Goal: Task Accomplishment & Management: Manage account settings

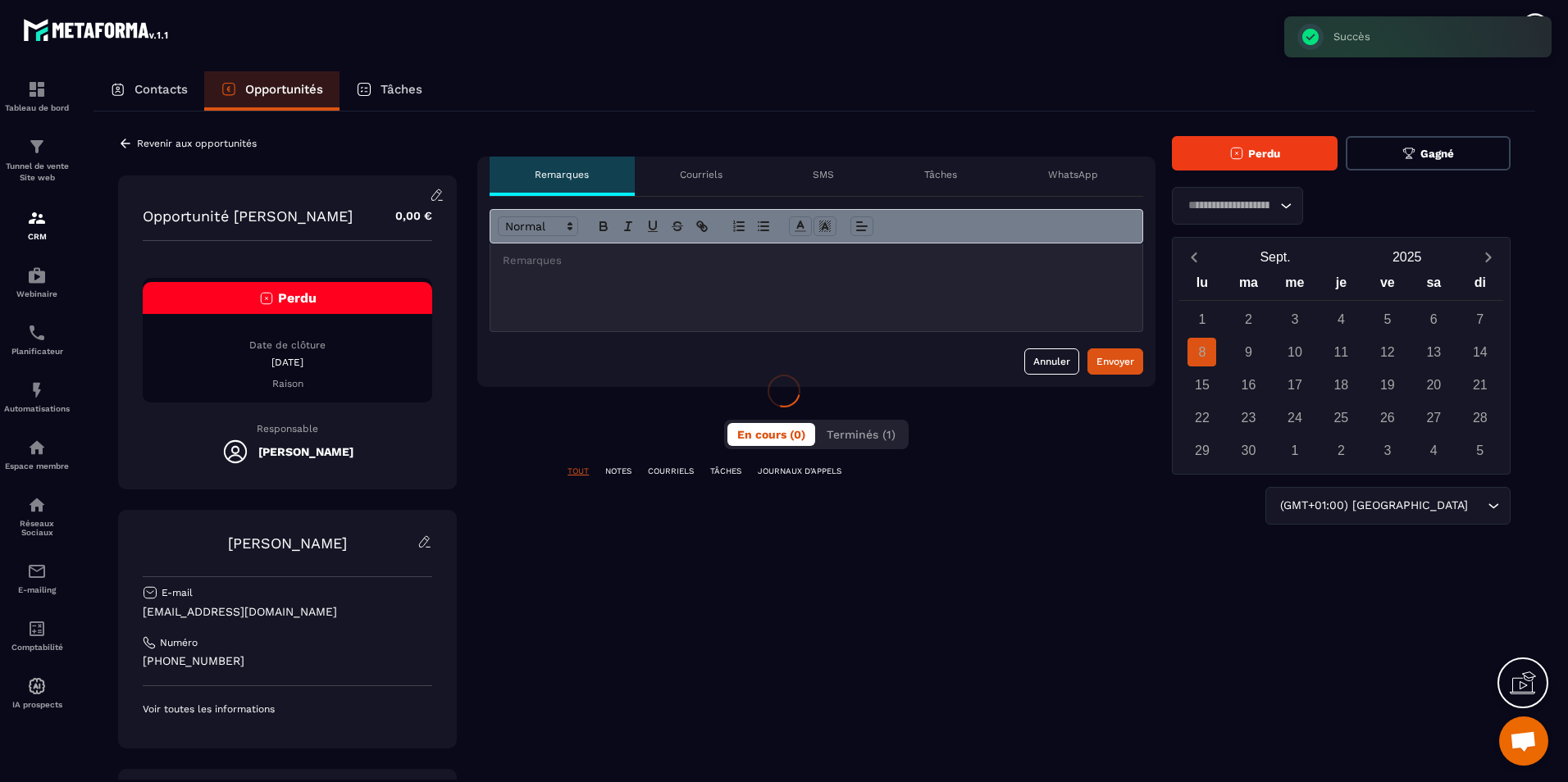
scroll to position [991, 0]
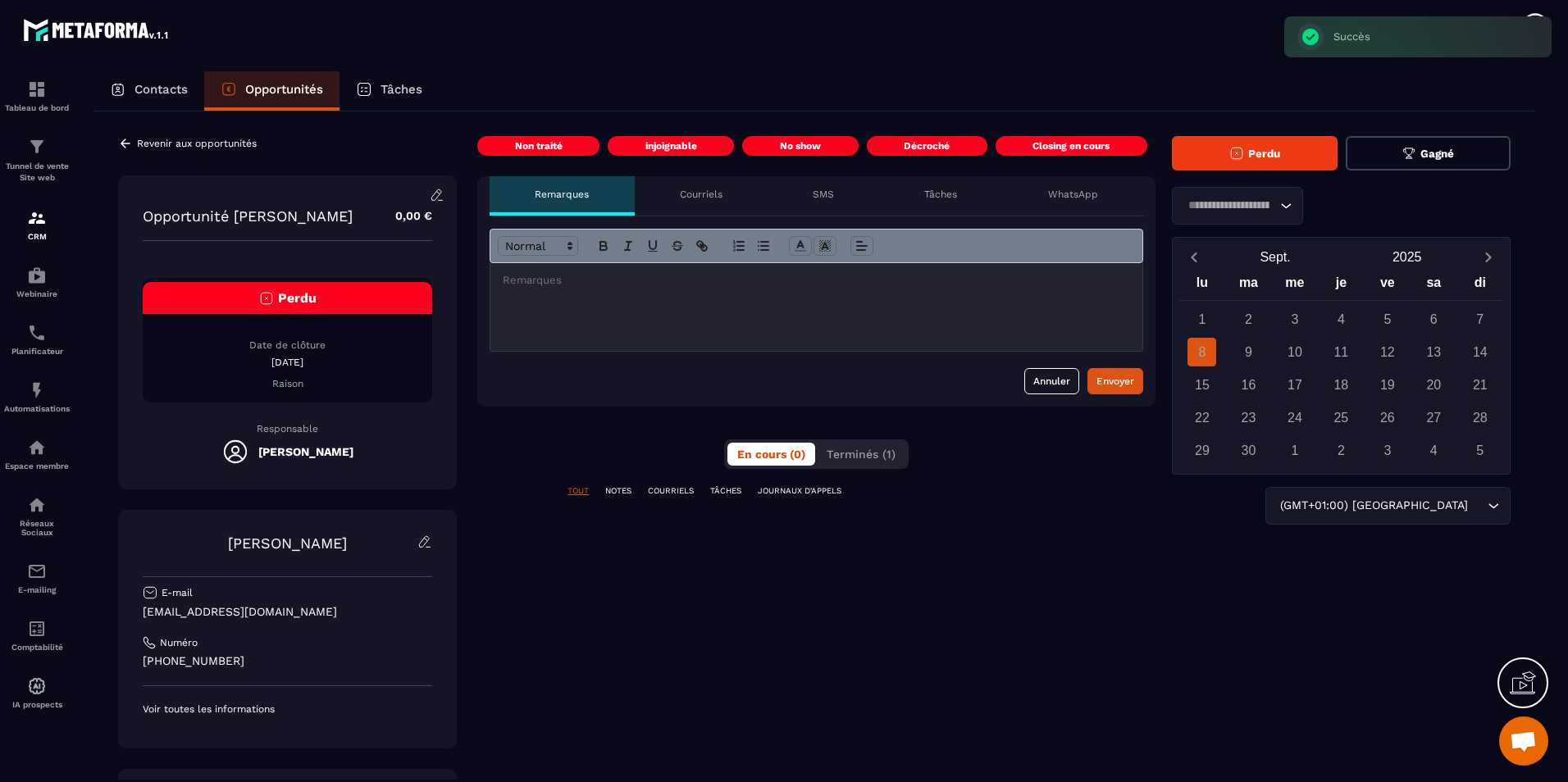
click at [1234, 169] on button "Perdu" at bounding box center [1254, 153] width 166 height 35
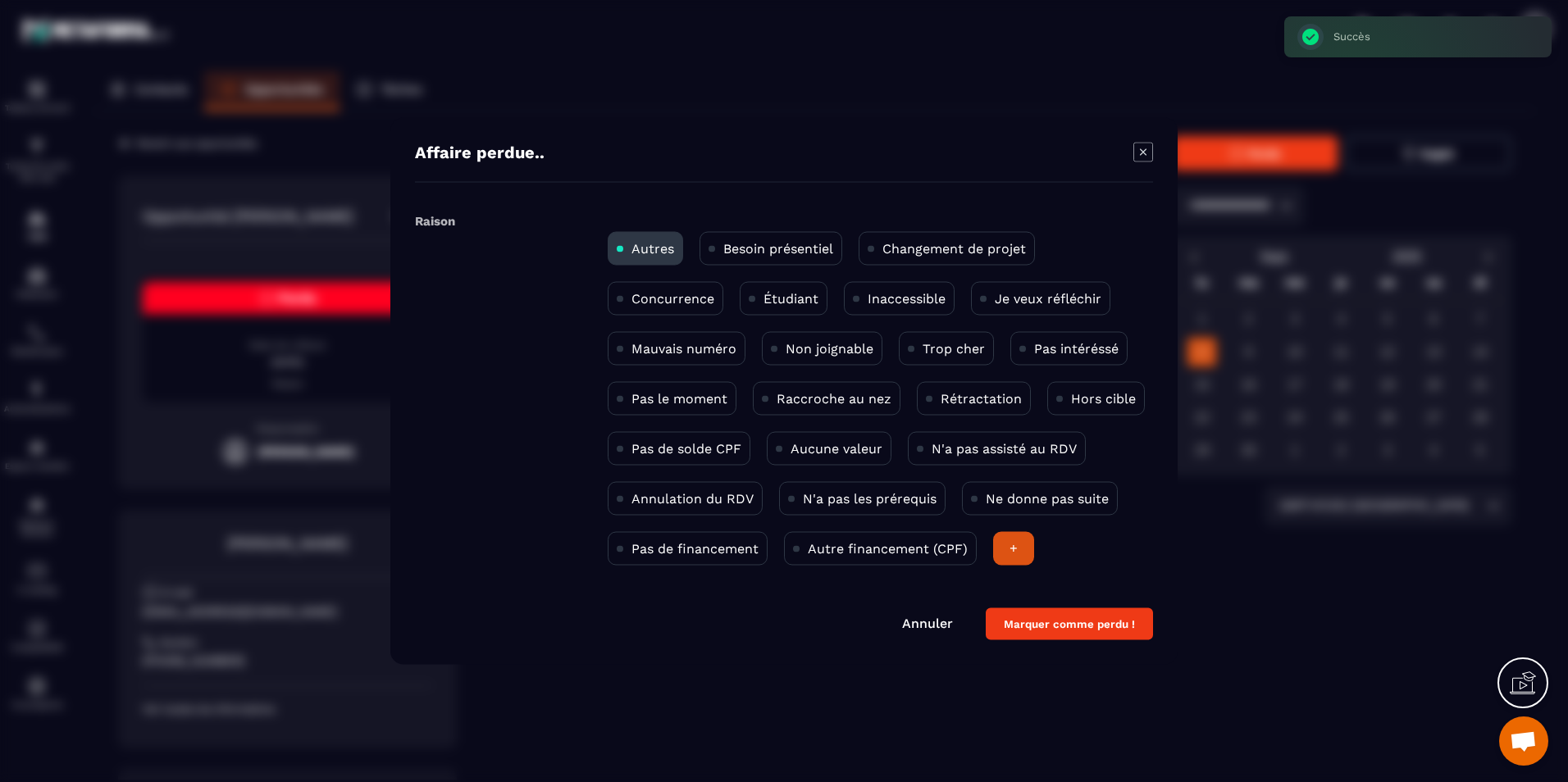
click at [642, 290] on div "Concurrence" at bounding box center [665, 299] width 115 height 34
click at [1079, 631] on button "Marquer comme perdu !" at bounding box center [1069, 624] width 167 height 32
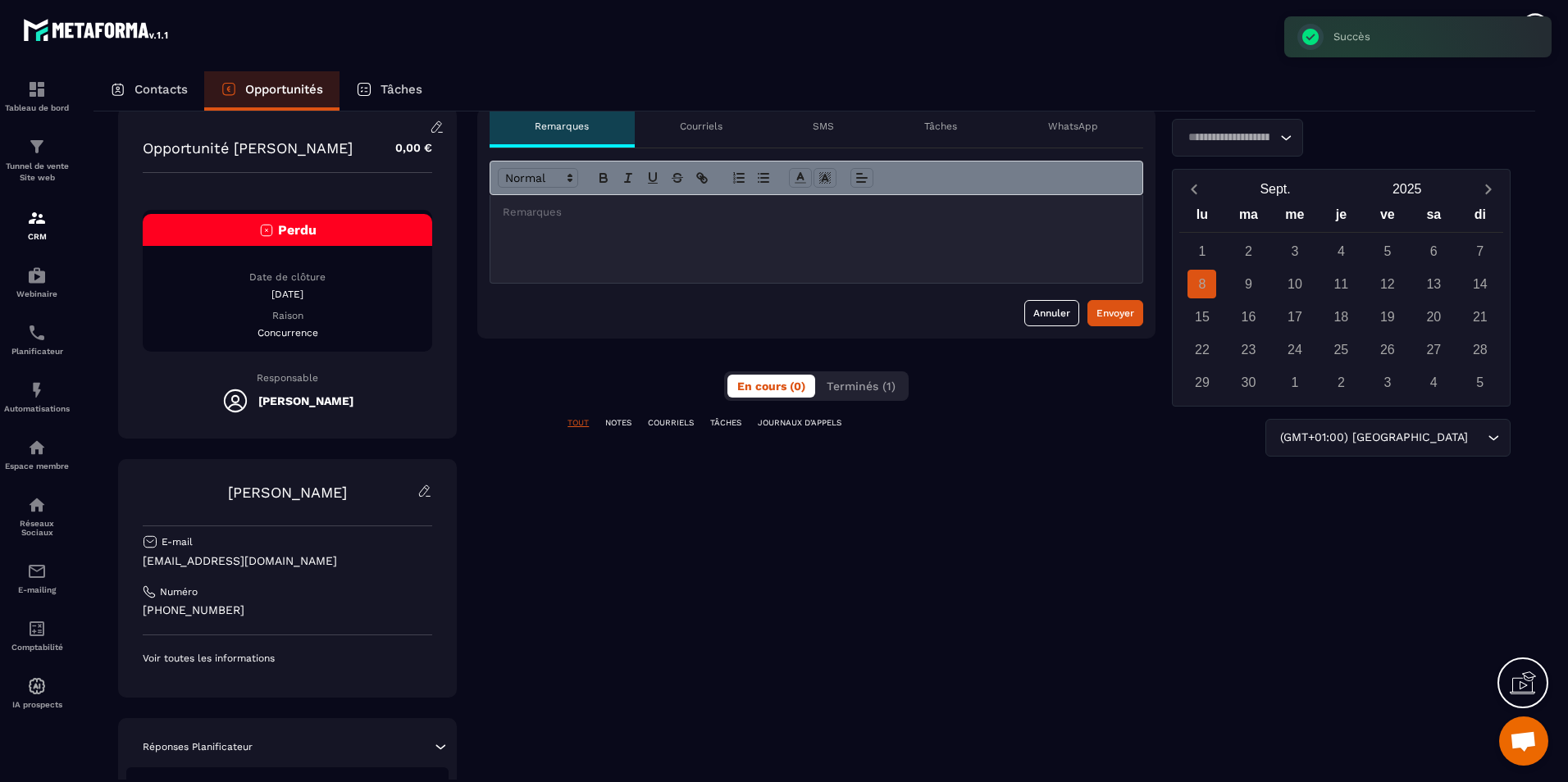
scroll to position [0, 0]
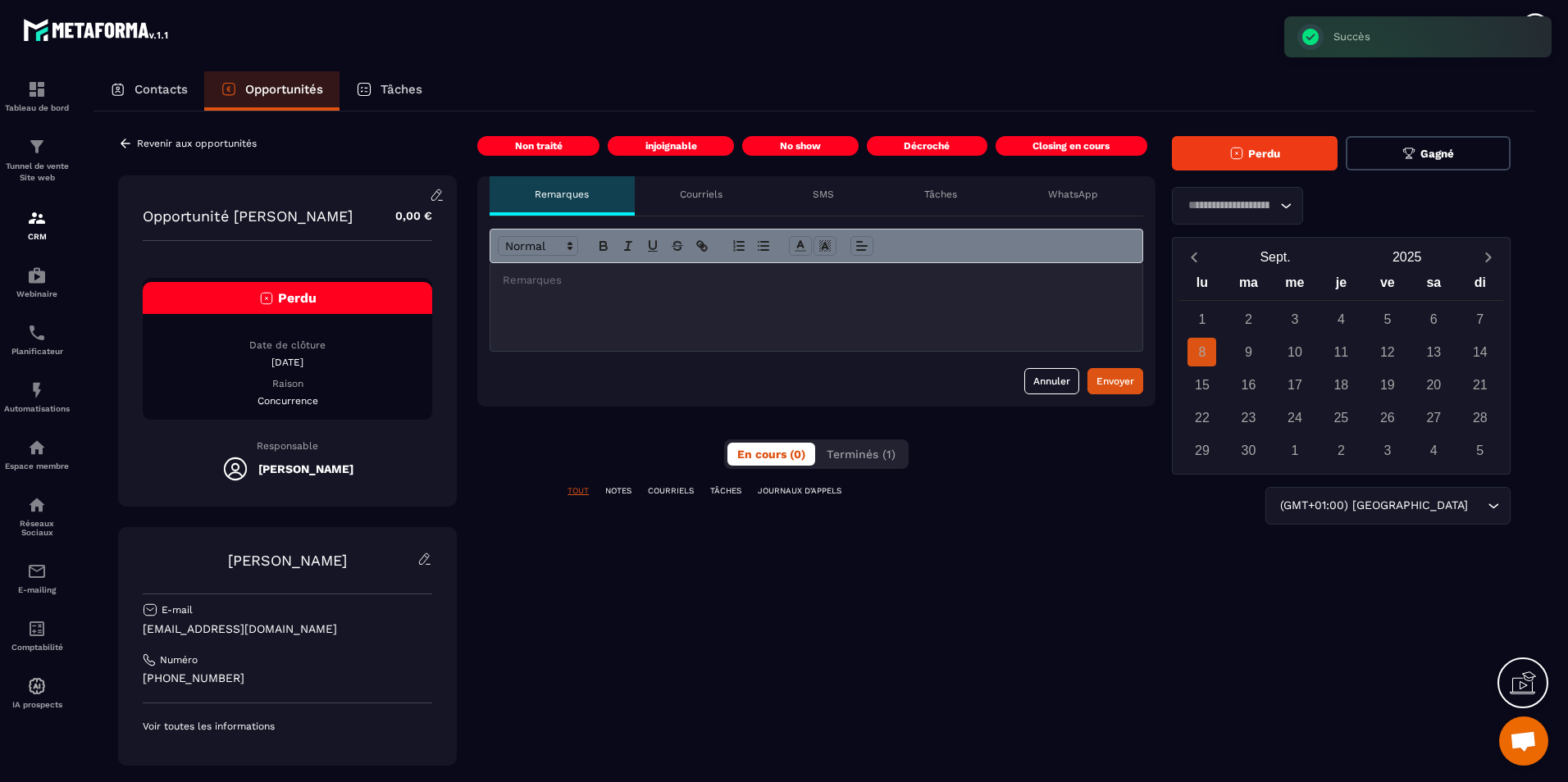
click at [164, 92] on p "Contacts" at bounding box center [161, 90] width 54 height 15
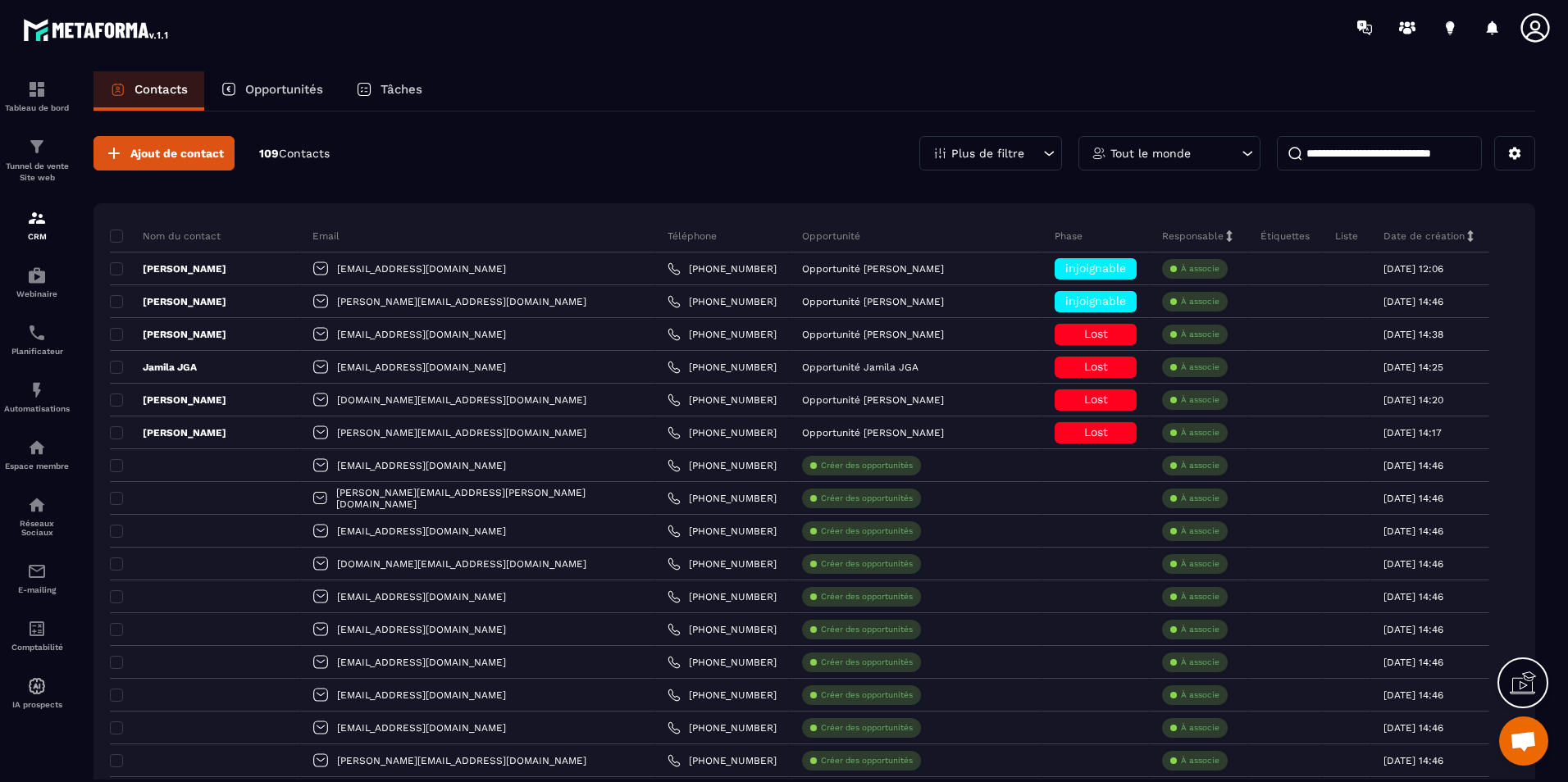
click at [1355, 143] on input at bounding box center [1379, 153] width 205 height 35
paste input "**********"
type input "**********"
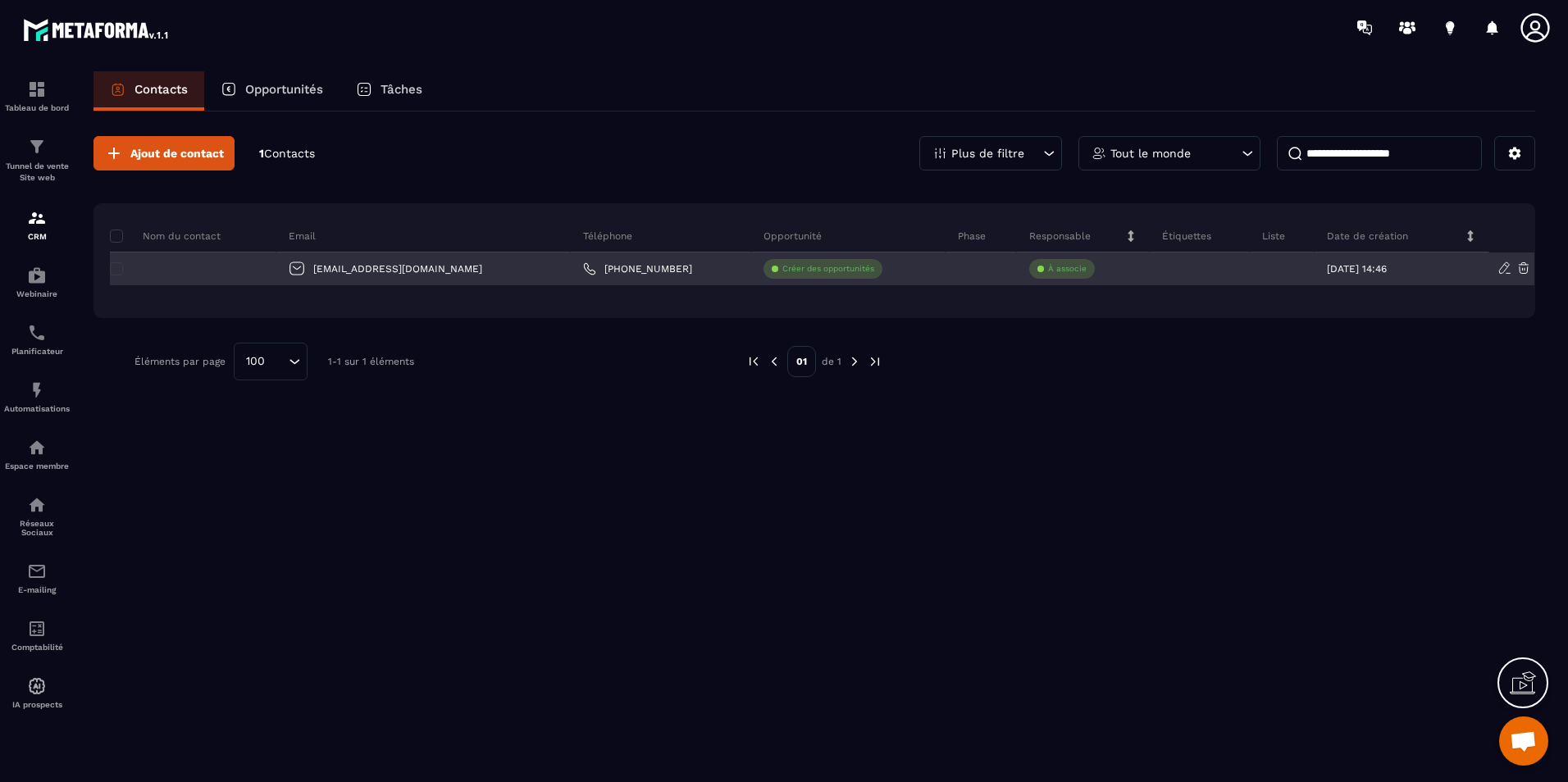
drag, startPoint x: 1243, startPoint y: 244, endPoint x: 222, endPoint y: 257, distance: 1021.1
click at [222, 257] on div at bounding box center [193, 269] width 166 height 33
